Goal: Task Accomplishment & Management: Complete application form

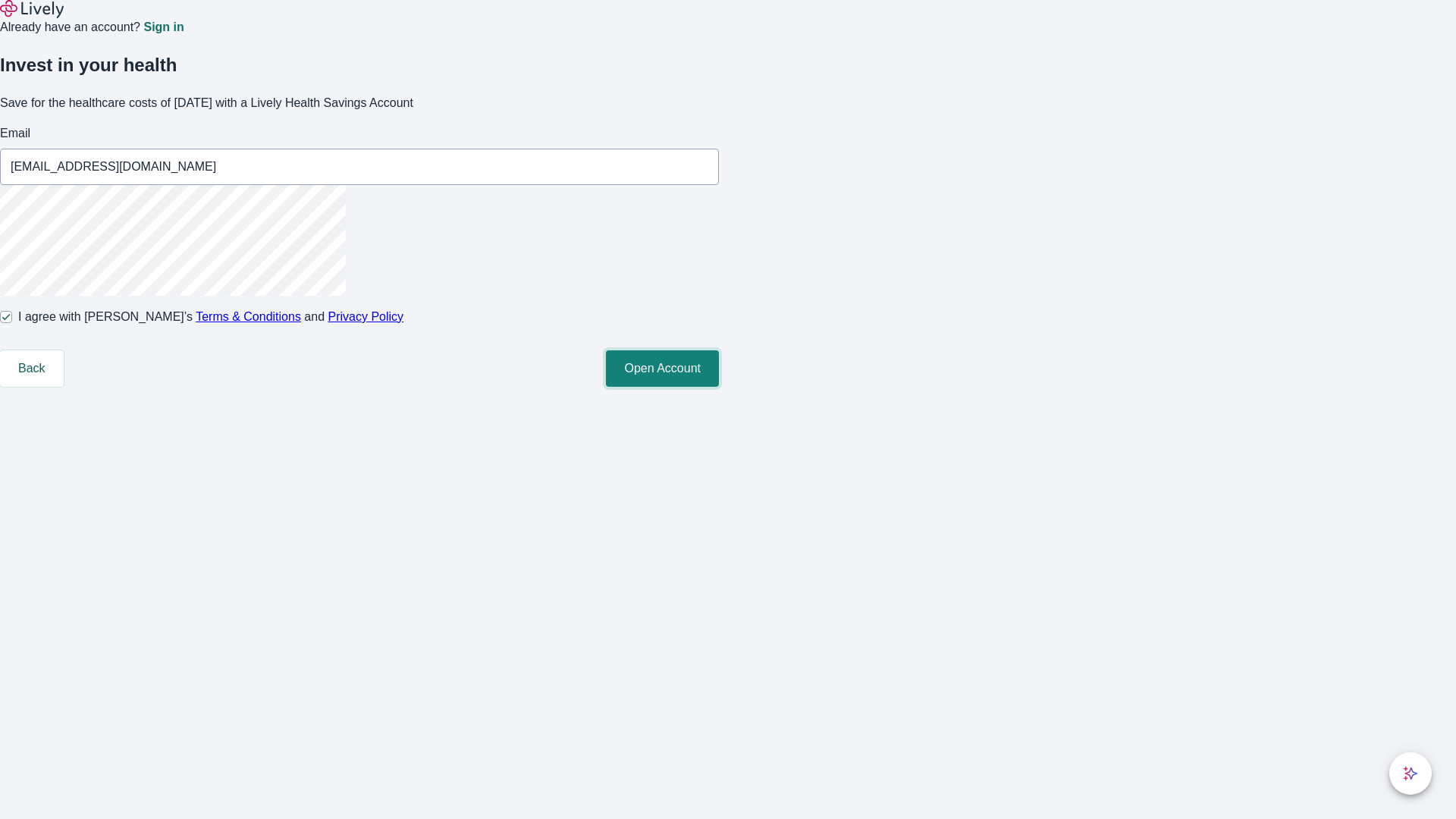
click at [719, 386] on button "Open Account" at bounding box center [662, 368] width 113 height 37
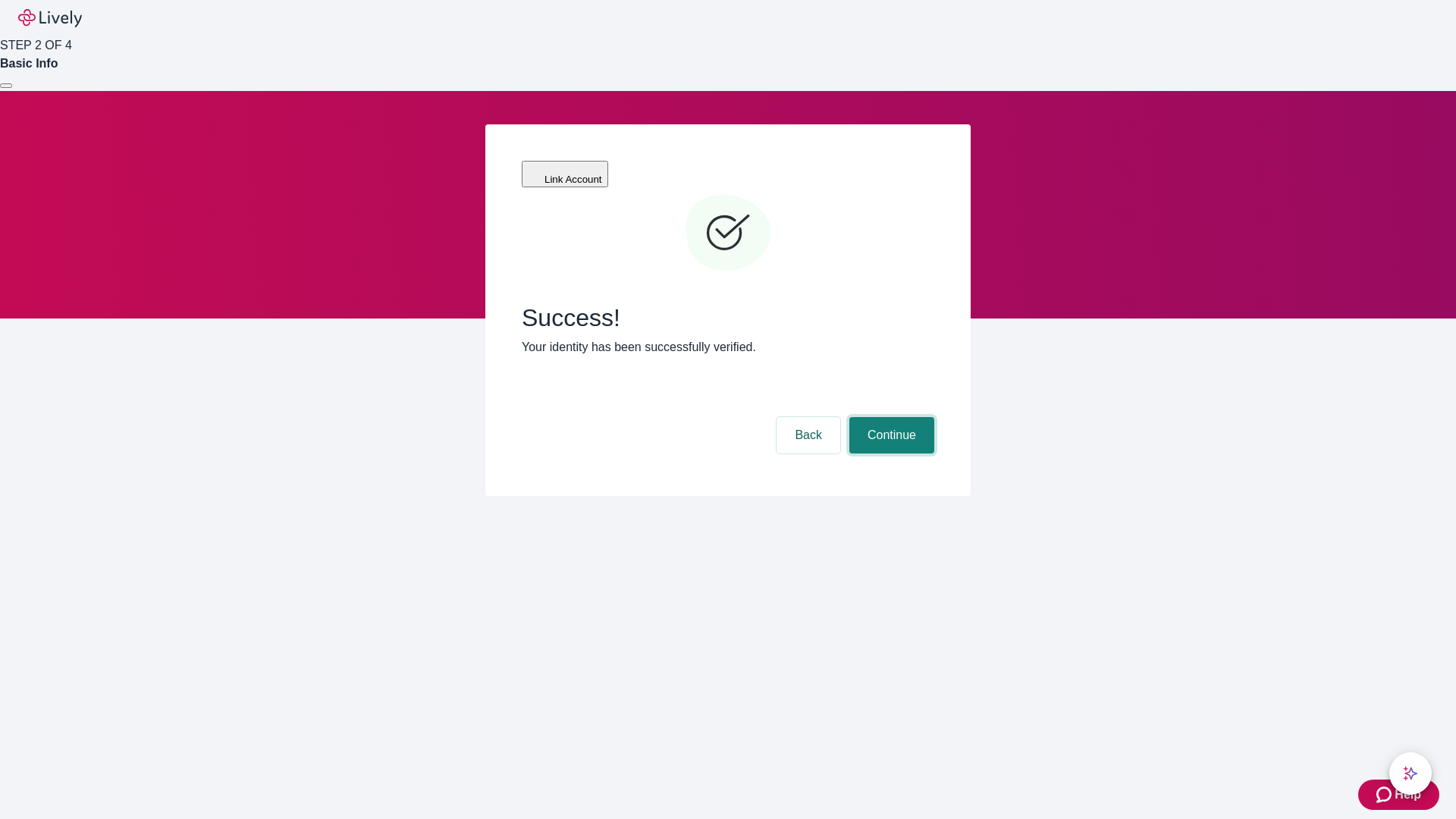
click at [889, 417] on button "Continue" at bounding box center [891, 435] width 85 height 37
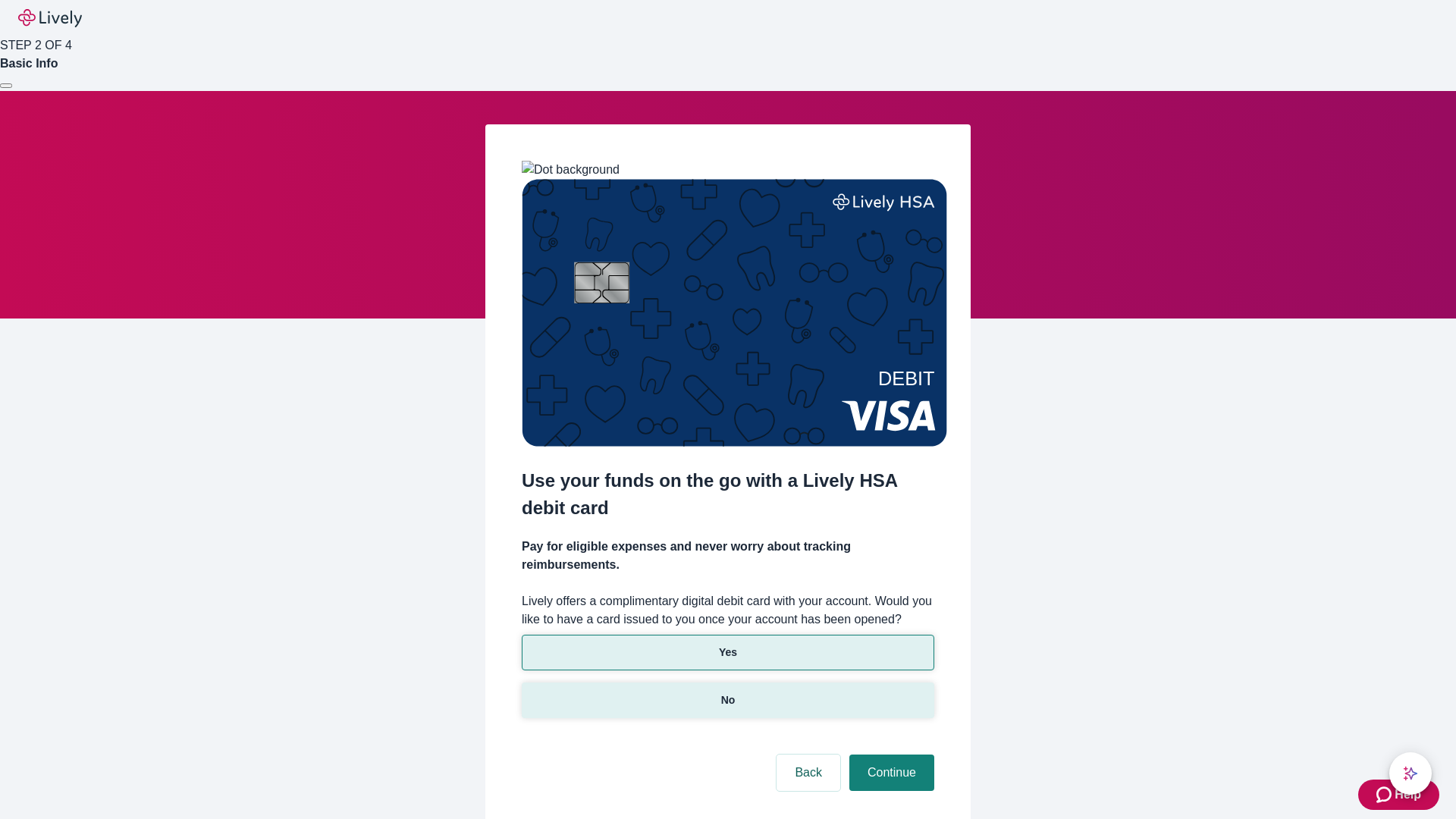
click at [727, 692] on p "No" at bounding box center [728, 700] width 14 height 16
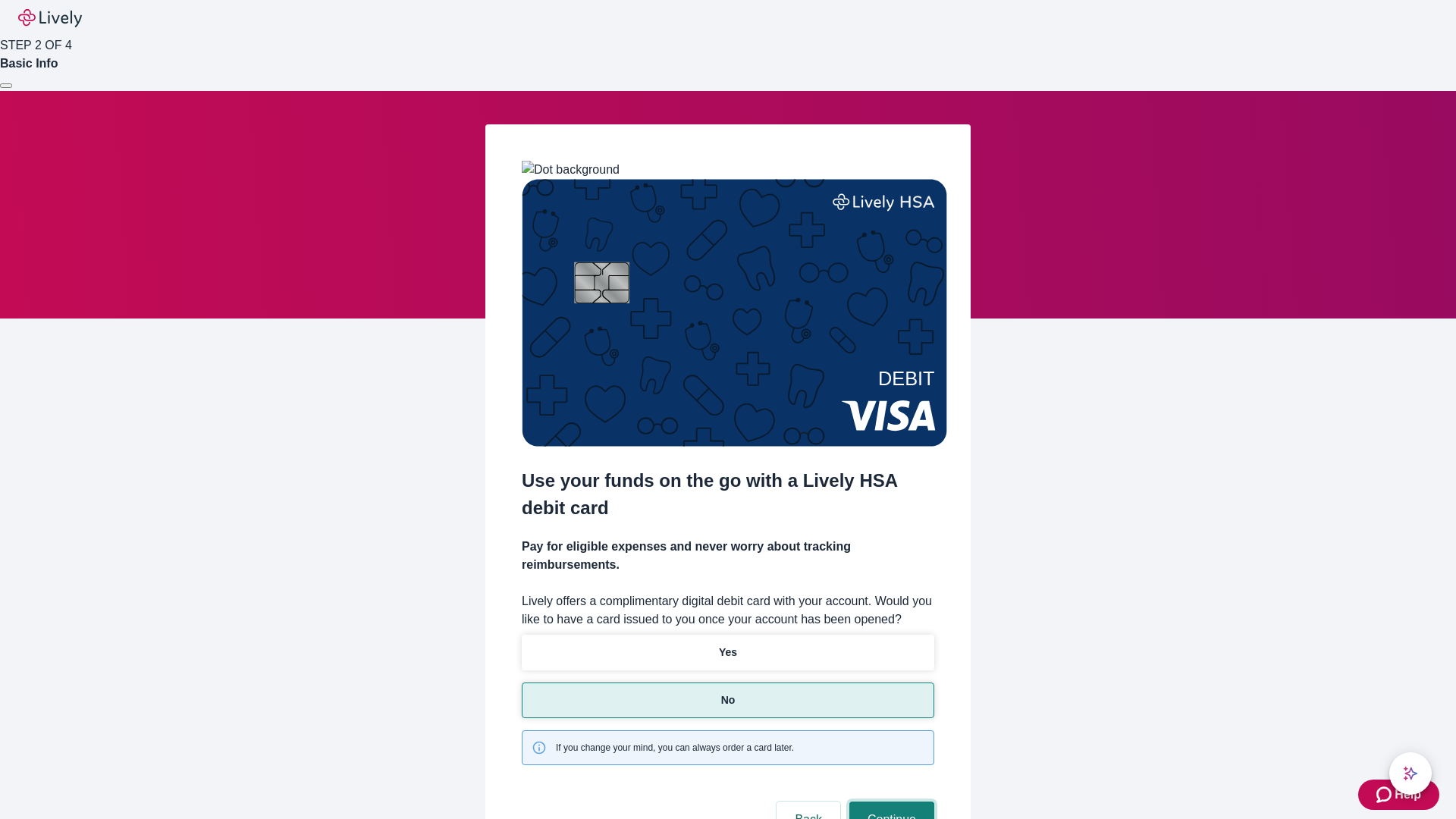
click at [889, 802] on button "Continue" at bounding box center [891, 820] width 85 height 37
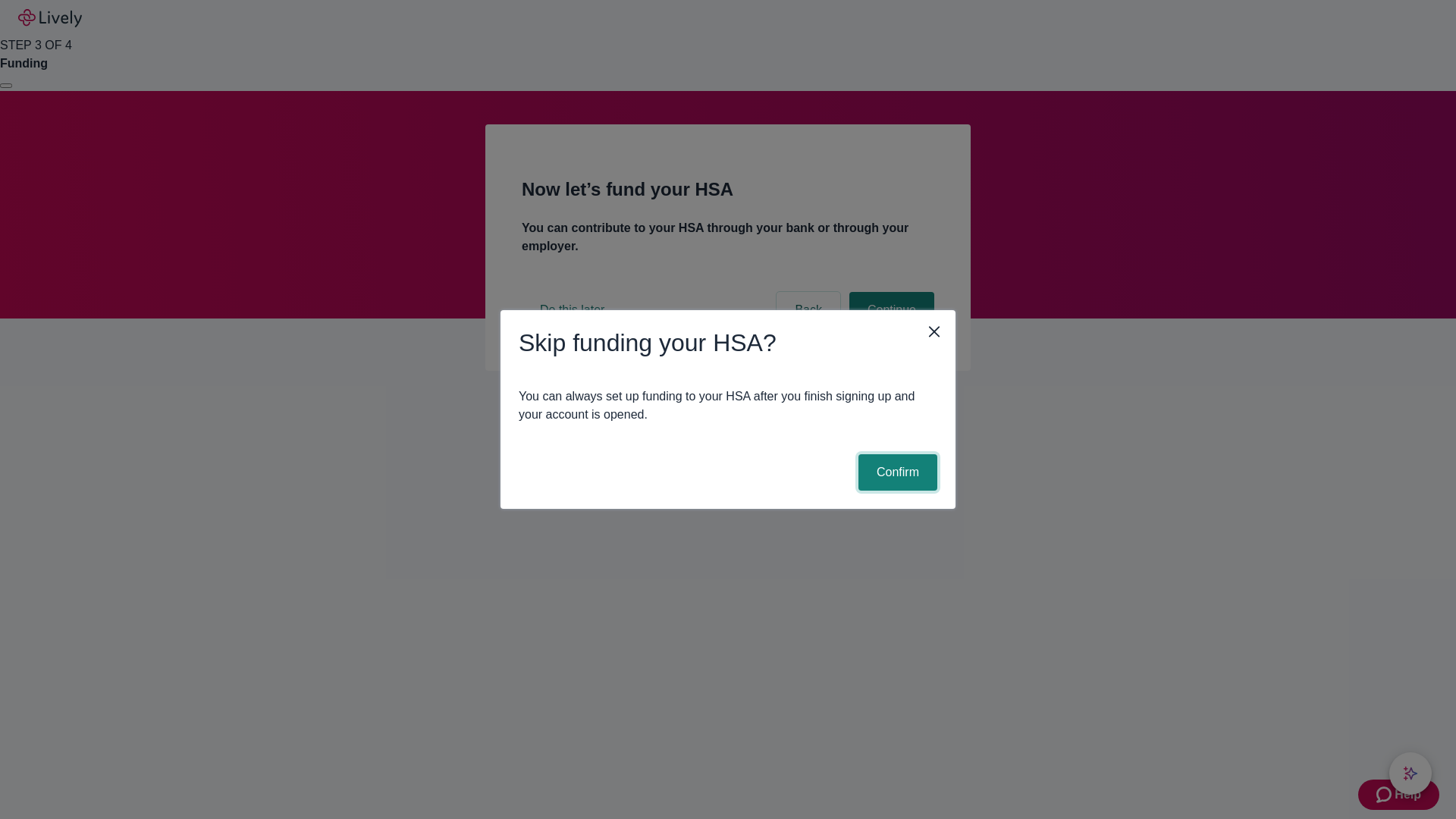
click at [895, 472] on button "Confirm" at bounding box center [897, 472] width 79 height 37
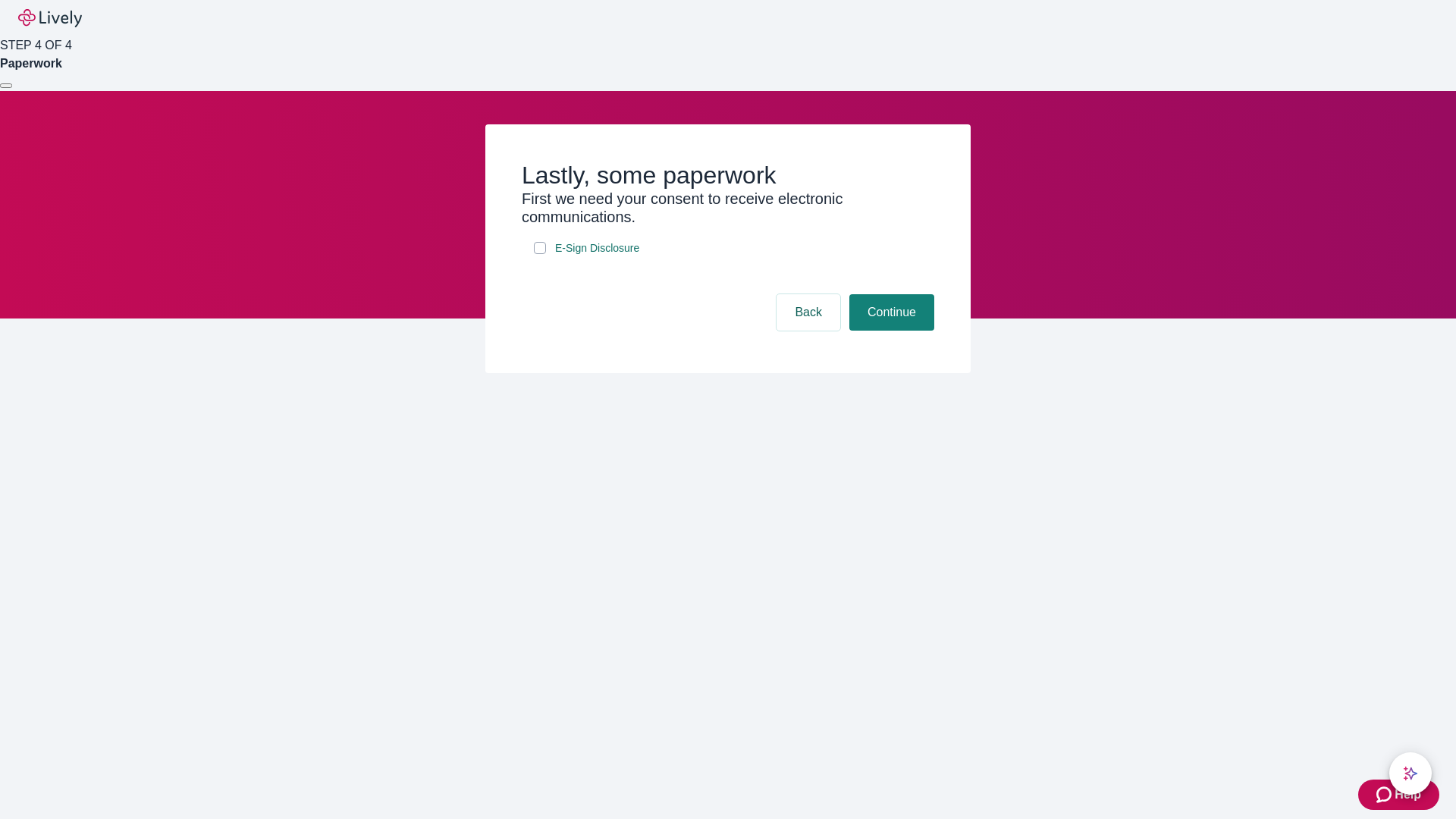
click at [540, 254] on input "E-Sign Disclosure" at bounding box center [539, 247] width 12 height 12
checkbox input "true"
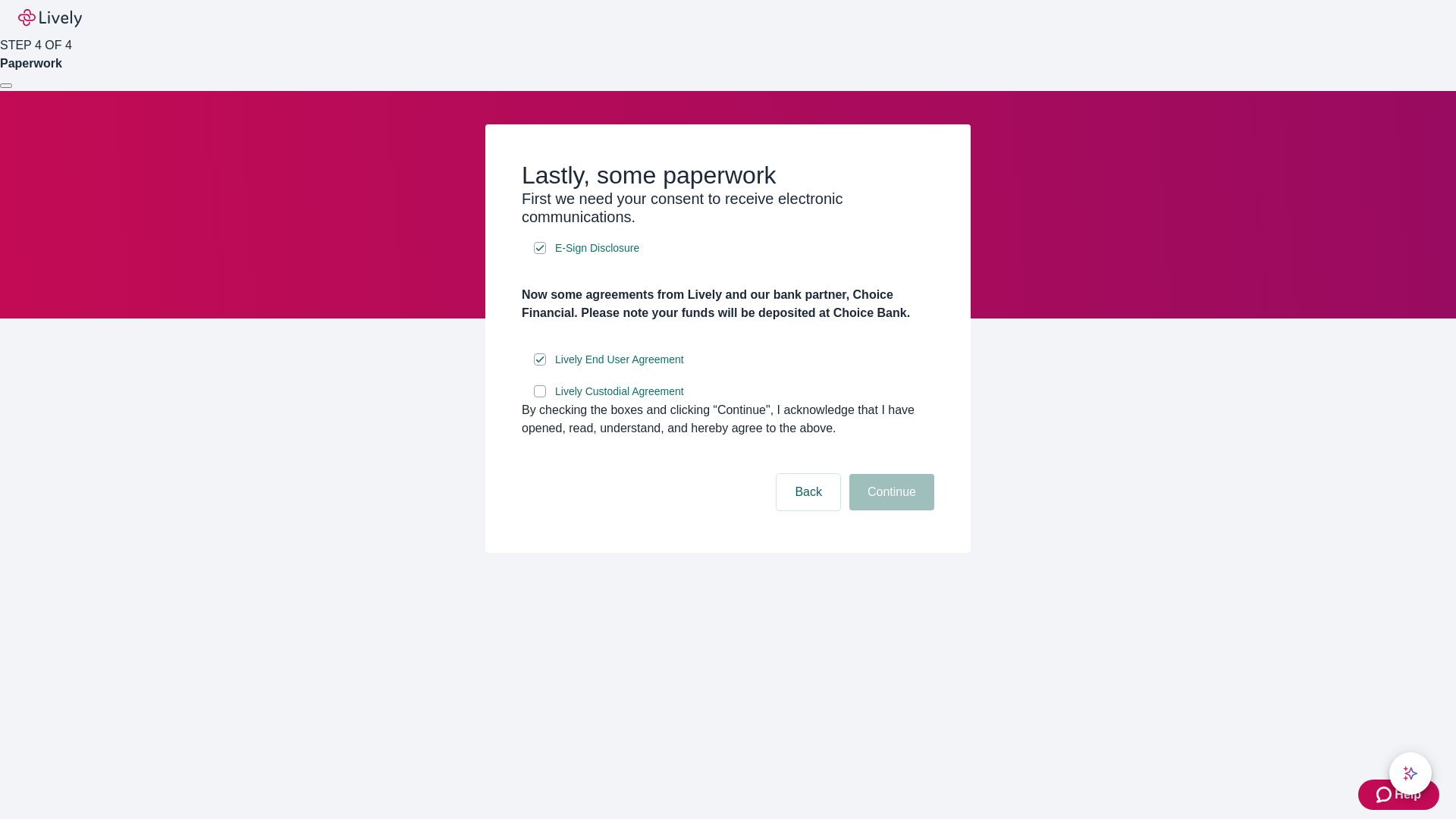
click at [540, 398] on input "Lively Custodial Agreement" at bounding box center [539, 390] width 12 height 12
checkbox input "true"
click at [889, 510] on button "Continue" at bounding box center [891, 492] width 85 height 37
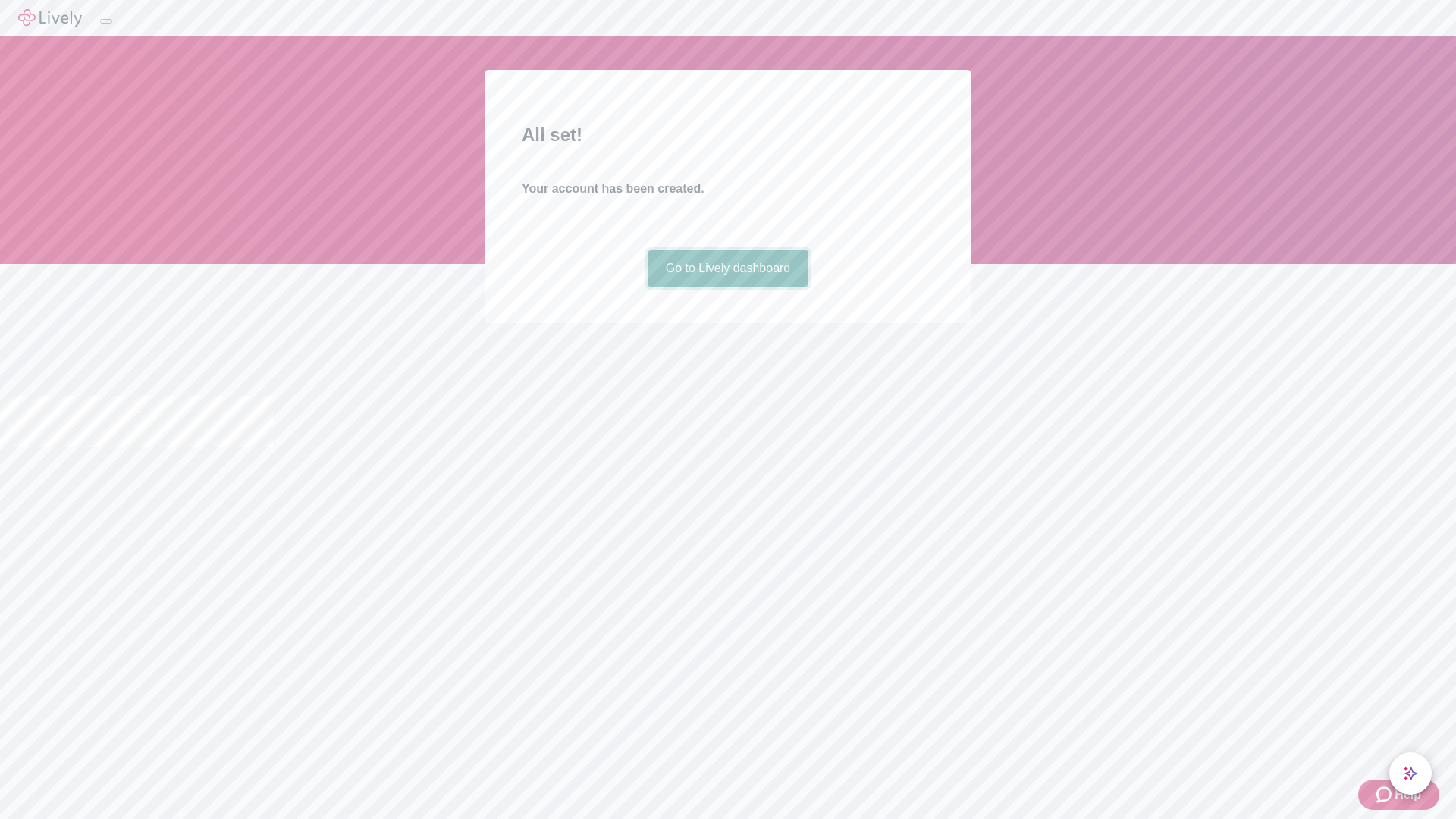
click at [727, 286] on link "Go to Lively dashboard" at bounding box center [728, 269] width 161 height 37
